Goal: Use online tool/utility: Use online tool/utility

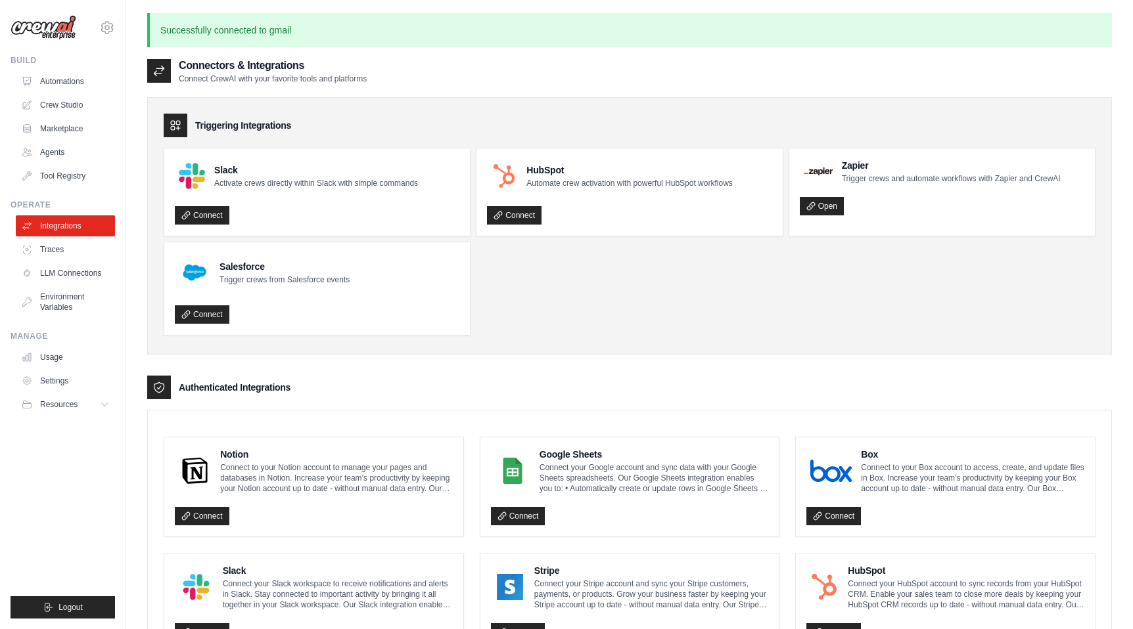
click at [633, 246] on ul "Slack Activate crews directly within Slack with simple commands Connect HubSpot…" at bounding box center [630, 242] width 932 height 188
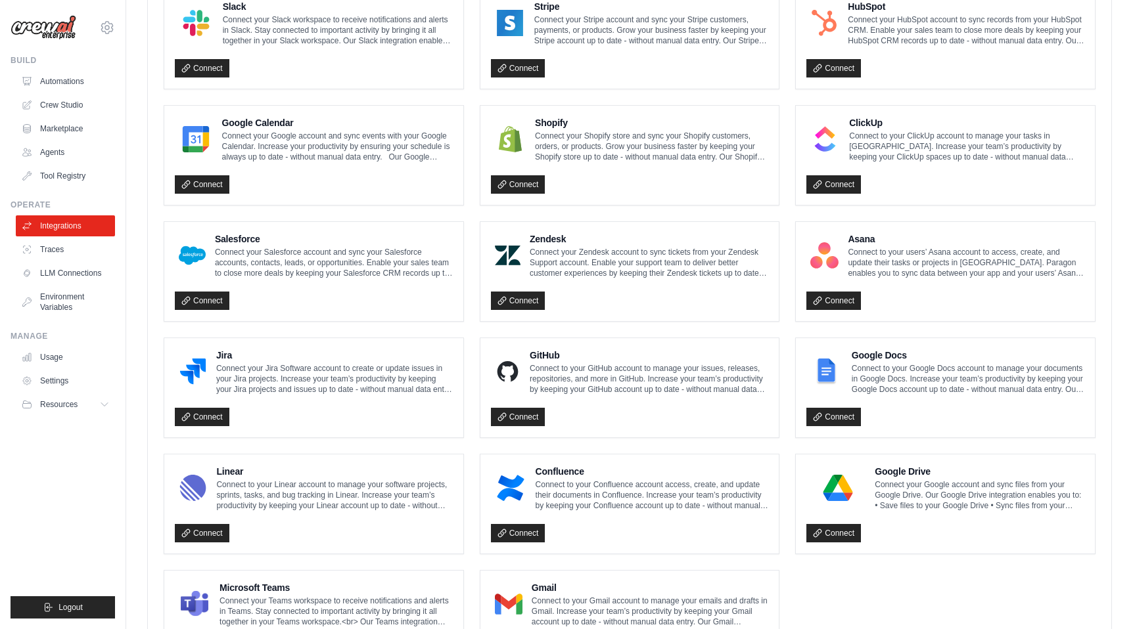
scroll to position [555, 0]
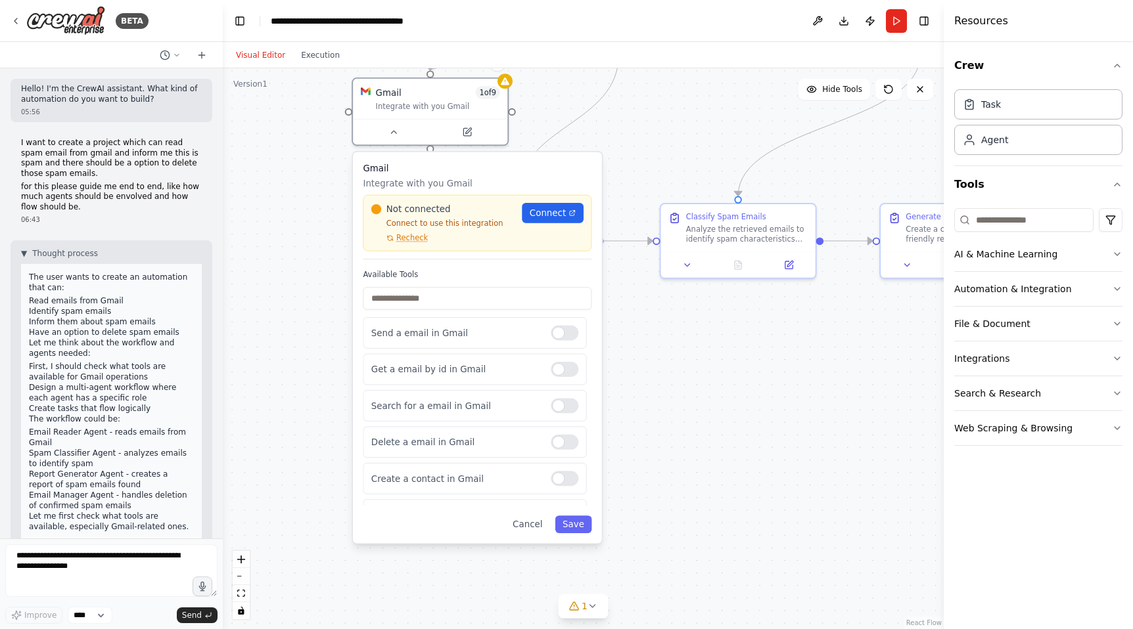
scroll to position [38, 0]
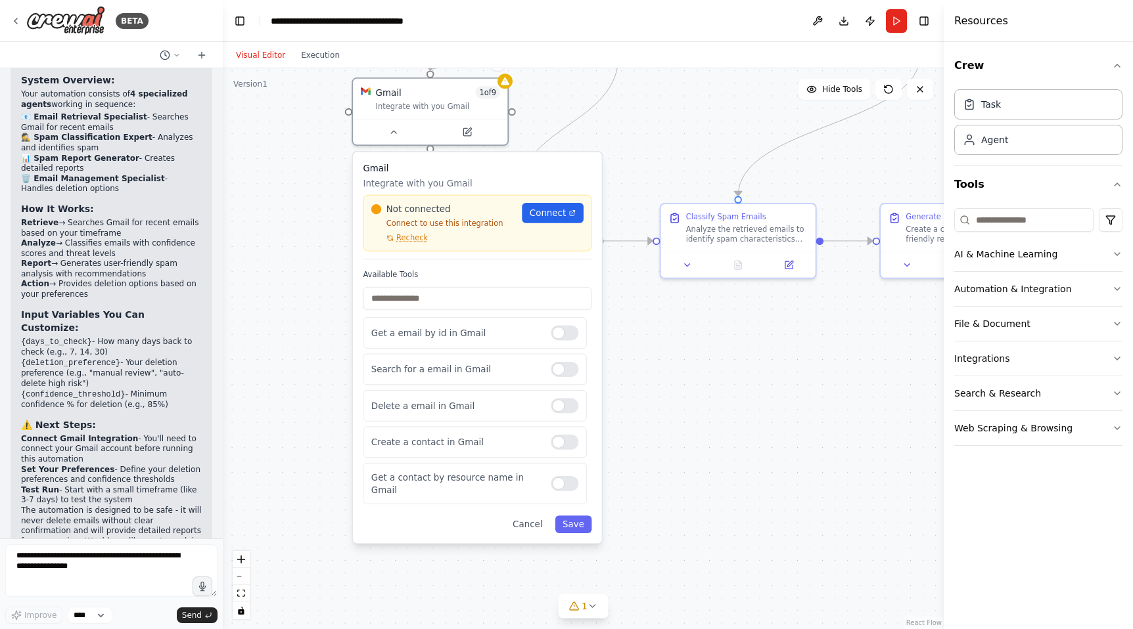
click at [685, 340] on div ".deletable-edge-delete-btn { width: 20px; height: 20px; border: 0px solid #ffff…" at bounding box center [583, 348] width 721 height 561
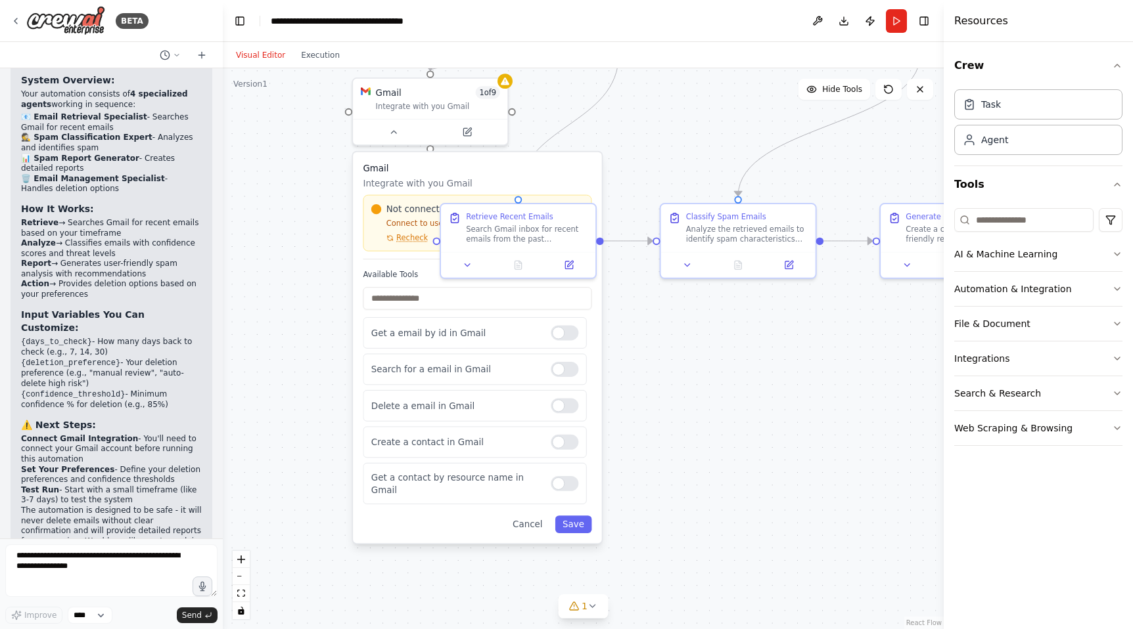
click at [718, 367] on div ".deletable-edge-delete-btn { width: 20px; height: 20px; border: 0px solid #ffff…" at bounding box center [583, 348] width 721 height 561
click at [630, 173] on div ".deletable-edge-delete-btn { width: 20px; height: 20px; border: 0px solid #ffff…" at bounding box center [583, 348] width 721 height 561
click at [541, 187] on p "Integrate with you Gmail" at bounding box center [477, 183] width 229 height 12
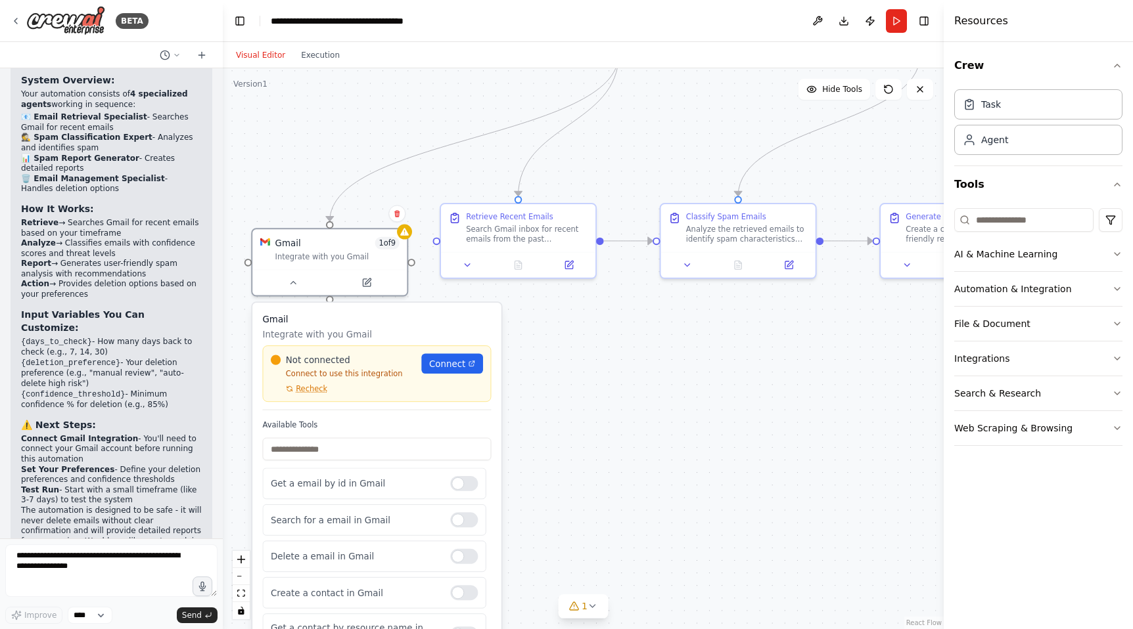
drag, startPoint x: 520, startPoint y: 171, endPoint x: 423, endPoint y: 323, distance: 179.3
click at [423, 323] on h3 "Gmail" at bounding box center [376, 319] width 229 height 12
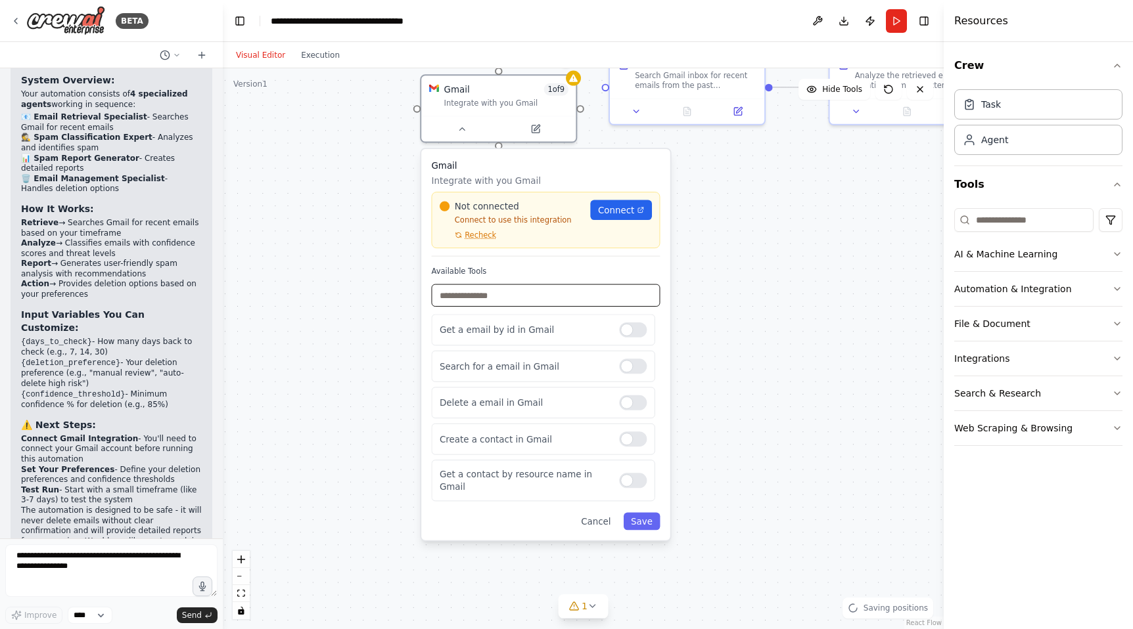
drag, startPoint x: 602, startPoint y: 312, endPoint x: 771, endPoint y: 158, distance: 228.4
click at [771, 158] on div ".deletable-edge-delete-btn { width: 20px; height: 20px; border: 0px solid #ffff…" at bounding box center [583, 348] width 721 height 561
click at [479, 237] on span "Recheck" at bounding box center [481, 235] width 32 height 10
click at [614, 209] on span "Connect" at bounding box center [616, 210] width 36 height 12
click at [779, 287] on div ".deletable-edge-delete-btn { width: 20px; height: 20px; border: 0px solid #ffff…" at bounding box center [583, 348] width 721 height 561
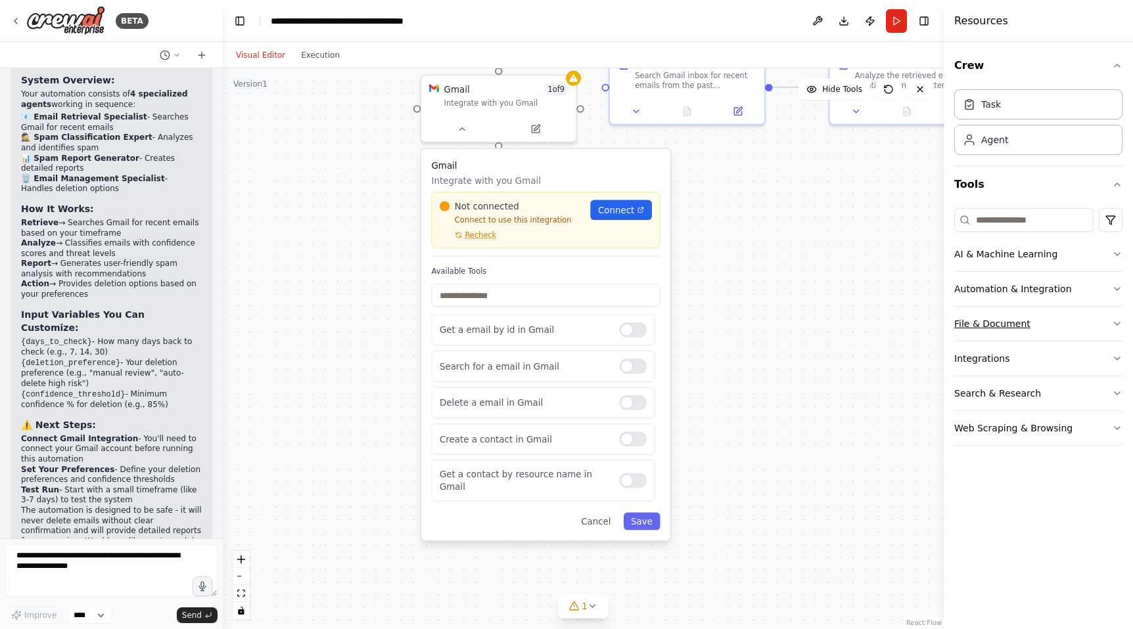
click at [1118, 325] on icon "button" at bounding box center [1117, 324] width 11 height 11
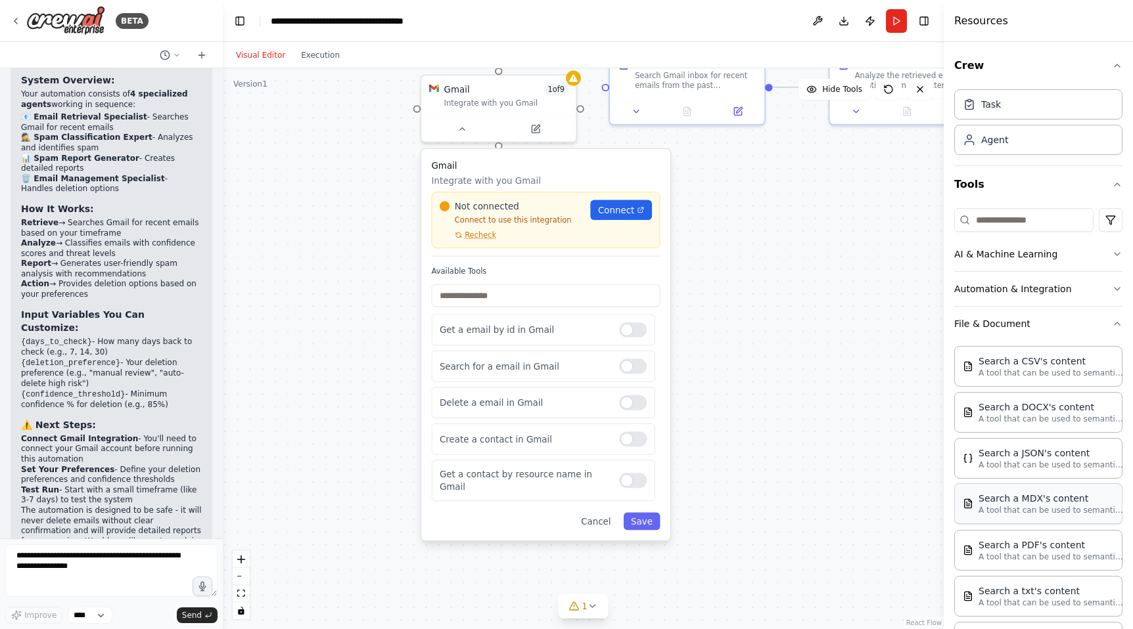
scroll to position [170, 0]
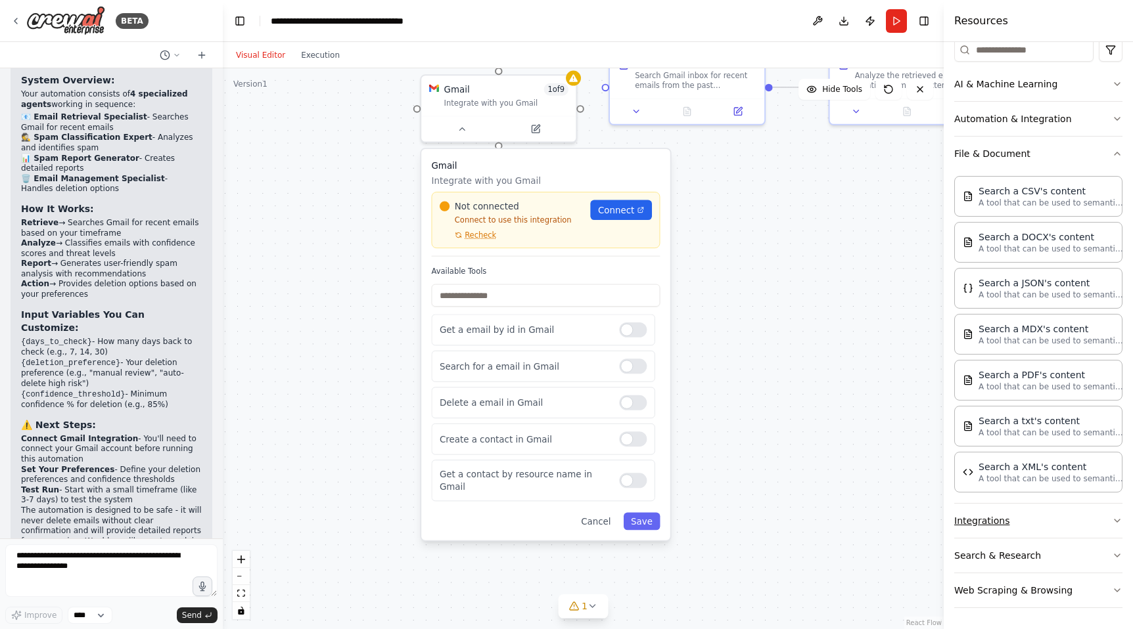
click at [1119, 520] on icon "button" at bounding box center [1117, 521] width 11 height 11
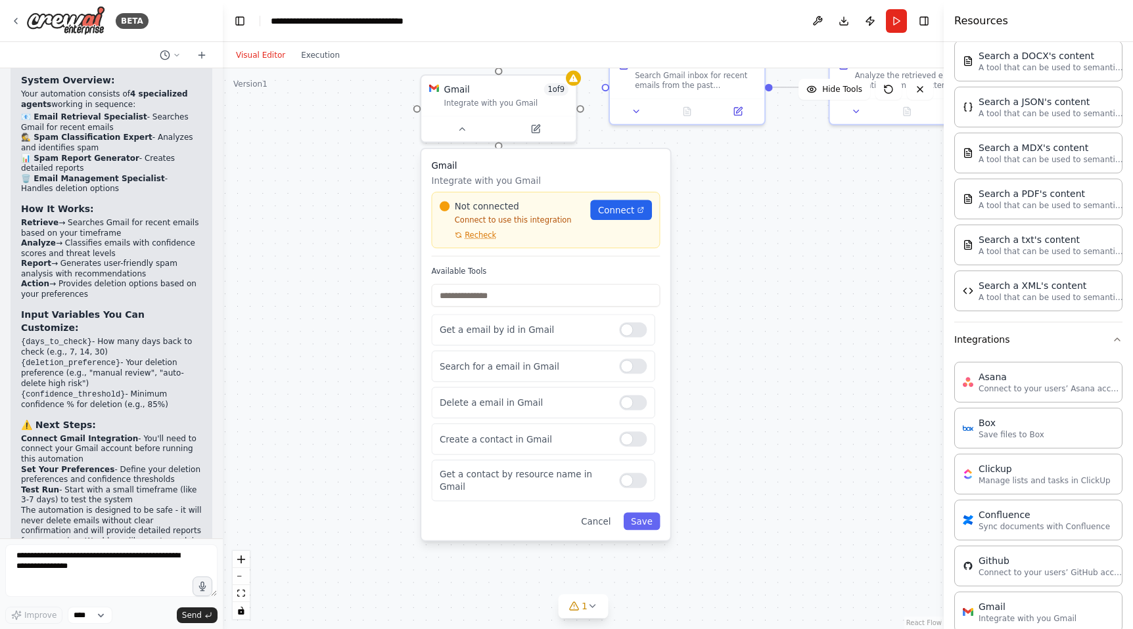
scroll to position [350, 0]
click at [1108, 348] on button "Integrations" at bounding box center [1038, 341] width 168 height 34
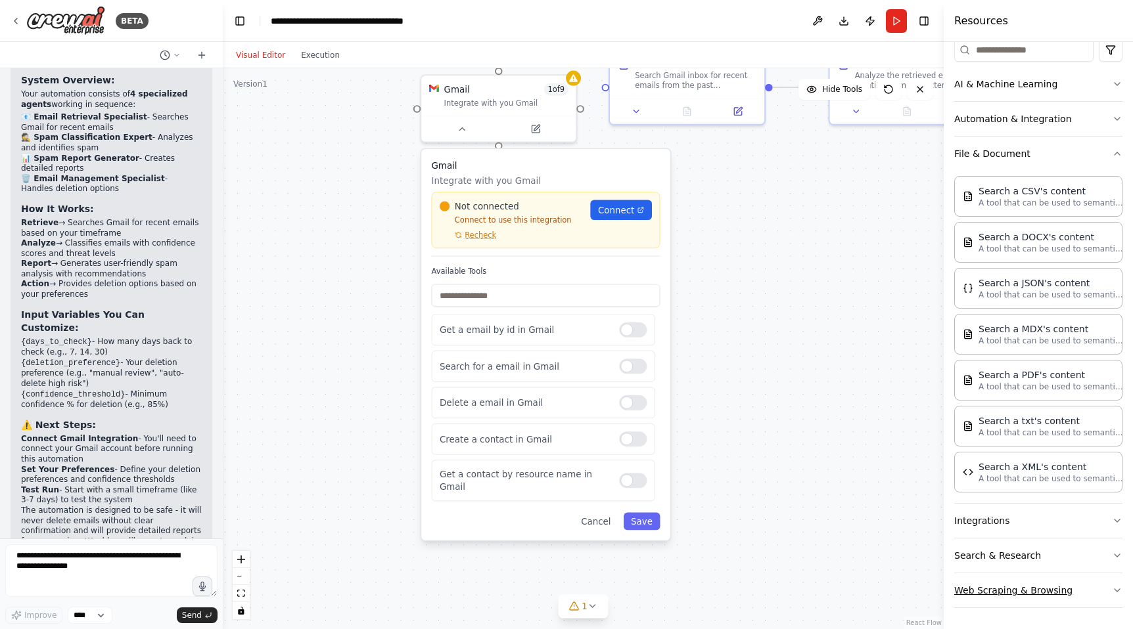
click at [1034, 593] on button "Web Scraping & Browsing" at bounding box center [1038, 591] width 168 height 34
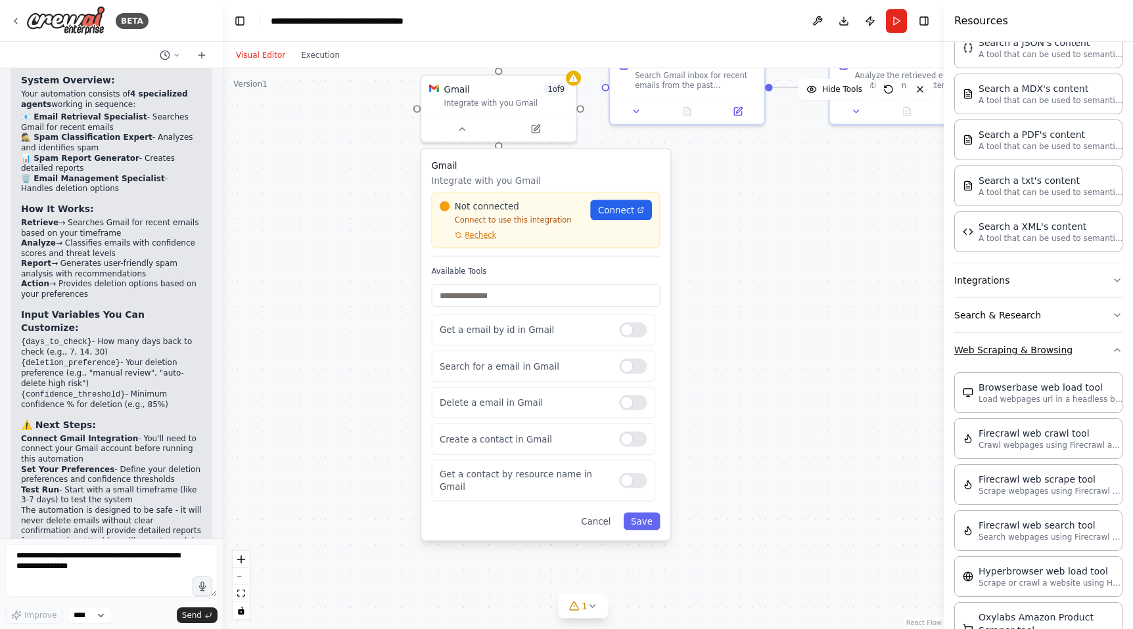
scroll to position [407, 0]
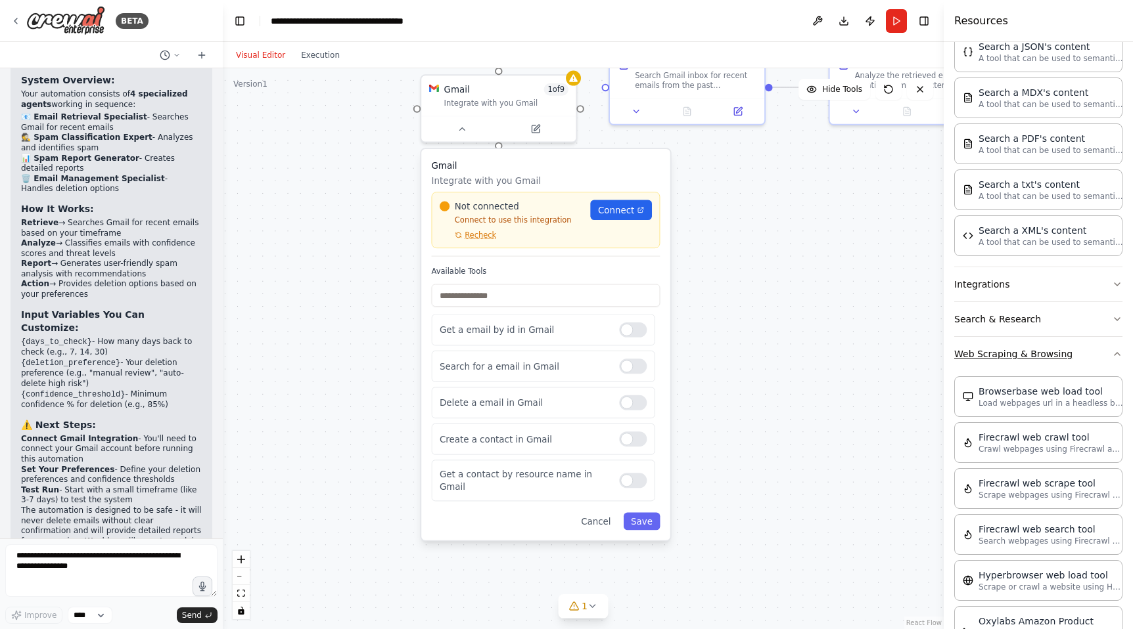
click at [1065, 361] on button "Web Scraping & Browsing" at bounding box center [1038, 354] width 168 height 34
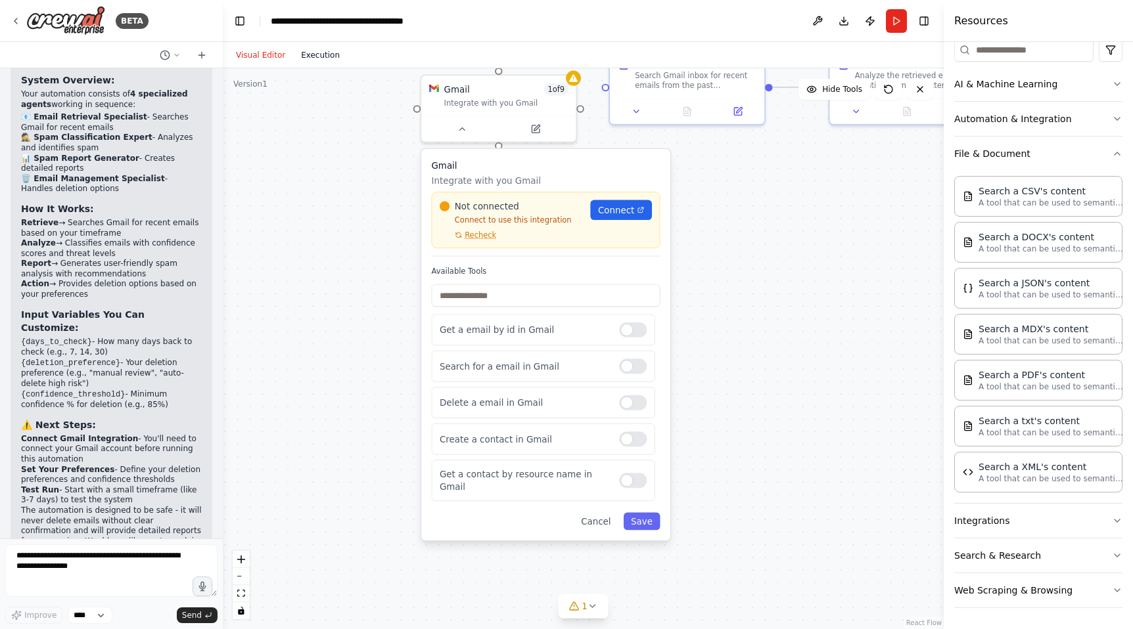
click at [316, 59] on button "Execution" at bounding box center [320, 55] width 55 height 16
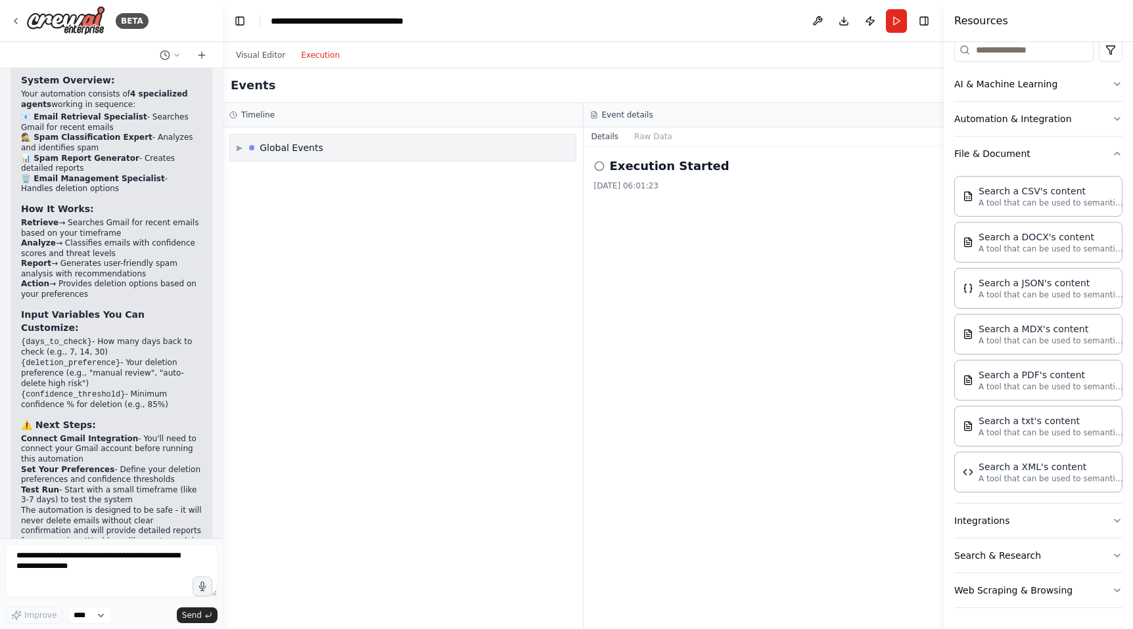
click at [237, 144] on span "▶" at bounding box center [240, 148] width 6 height 11
click at [598, 164] on icon at bounding box center [599, 166] width 11 height 11
click at [637, 163] on h2 "Execution Started" at bounding box center [670, 166] width 120 height 18
click at [643, 139] on button "Raw Data" at bounding box center [653, 136] width 54 height 18
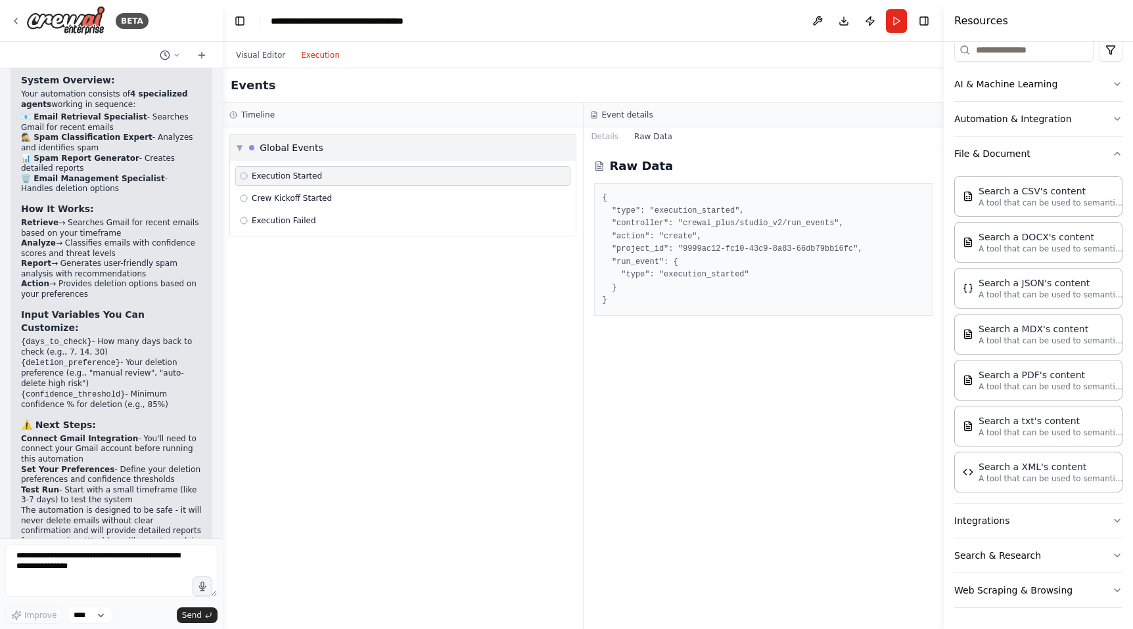
click at [240, 149] on span "▼" at bounding box center [240, 148] width 6 height 11
click at [256, 52] on button "Visual Editor" at bounding box center [260, 55] width 65 height 16
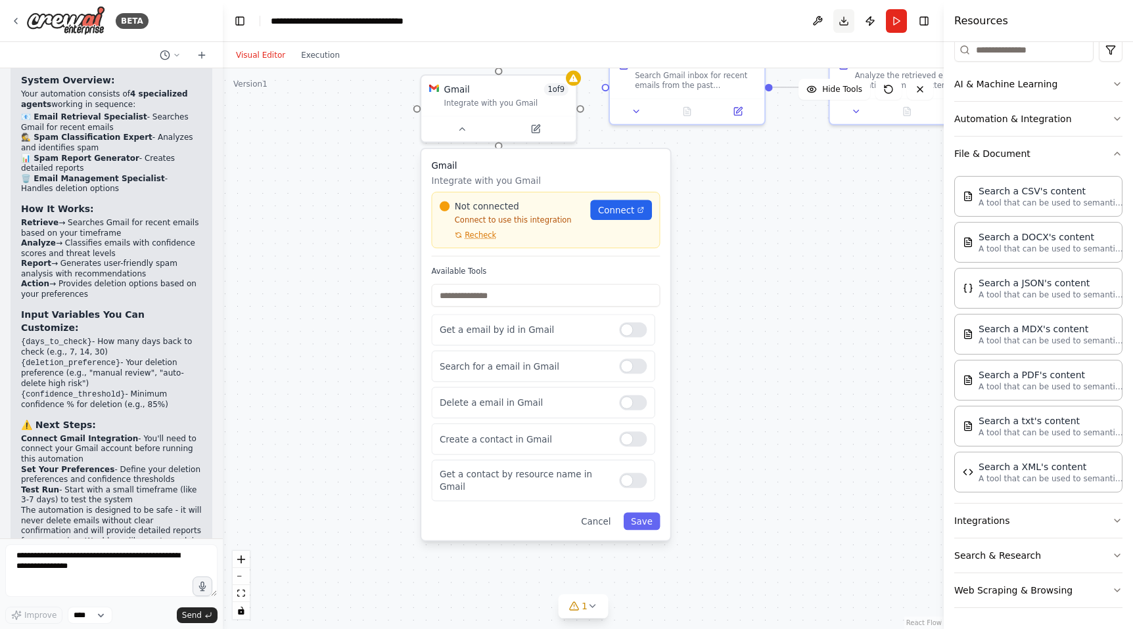
click at [842, 21] on button "Download" at bounding box center [843, 21] width 21 height 24
